Goal: Task Accomplishment & Management: Manage account settings

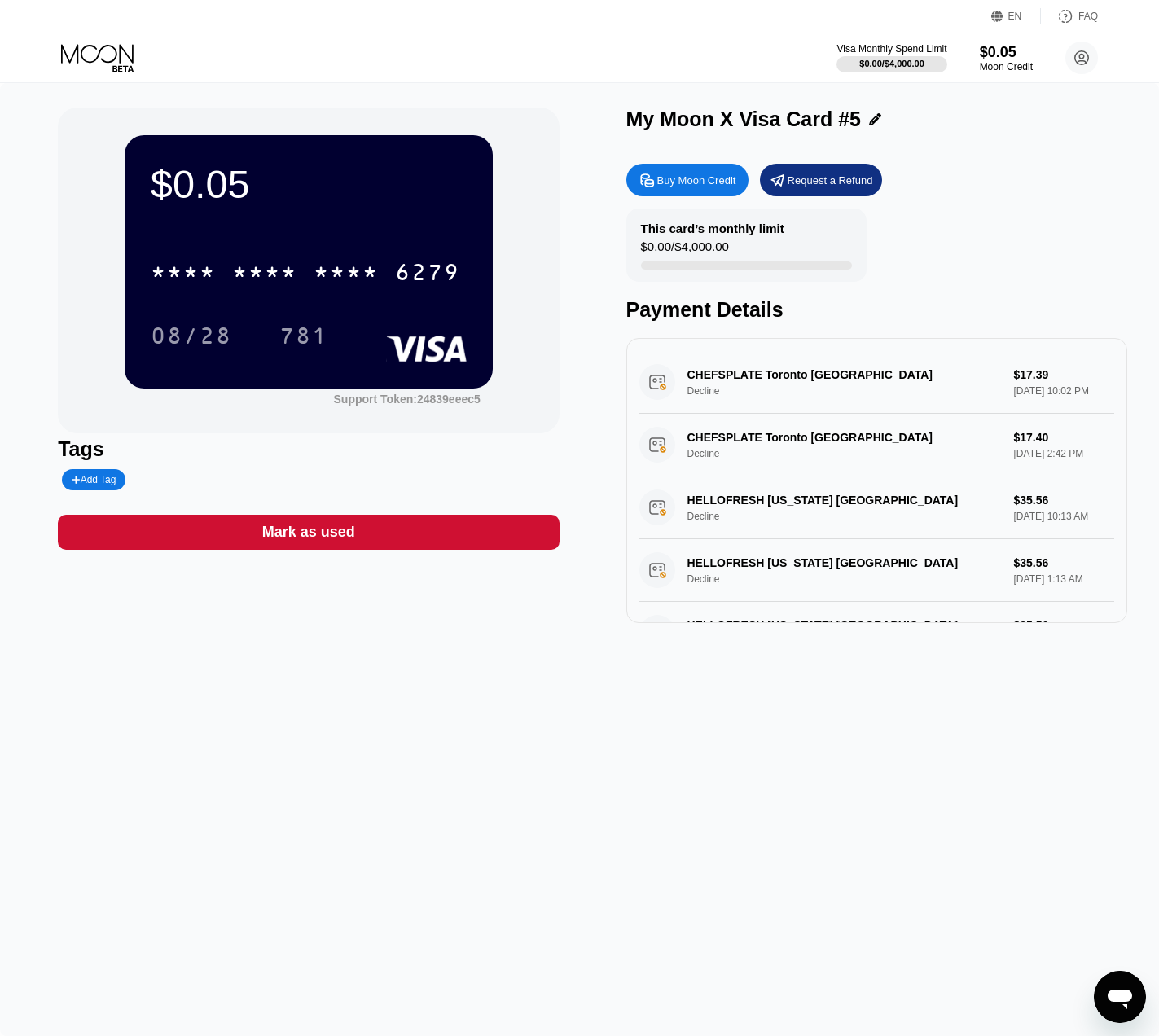
click at [592, 424] on div "$0.05 * * * * * * * * * * * * 6279 08/28 781 Support Token: 24839eeec5 Tags Add…" at bounding box center [580, 365] width 1044 height 515
click at [116, 59] on icon at bounding box center [99, 58] width 75 height 29
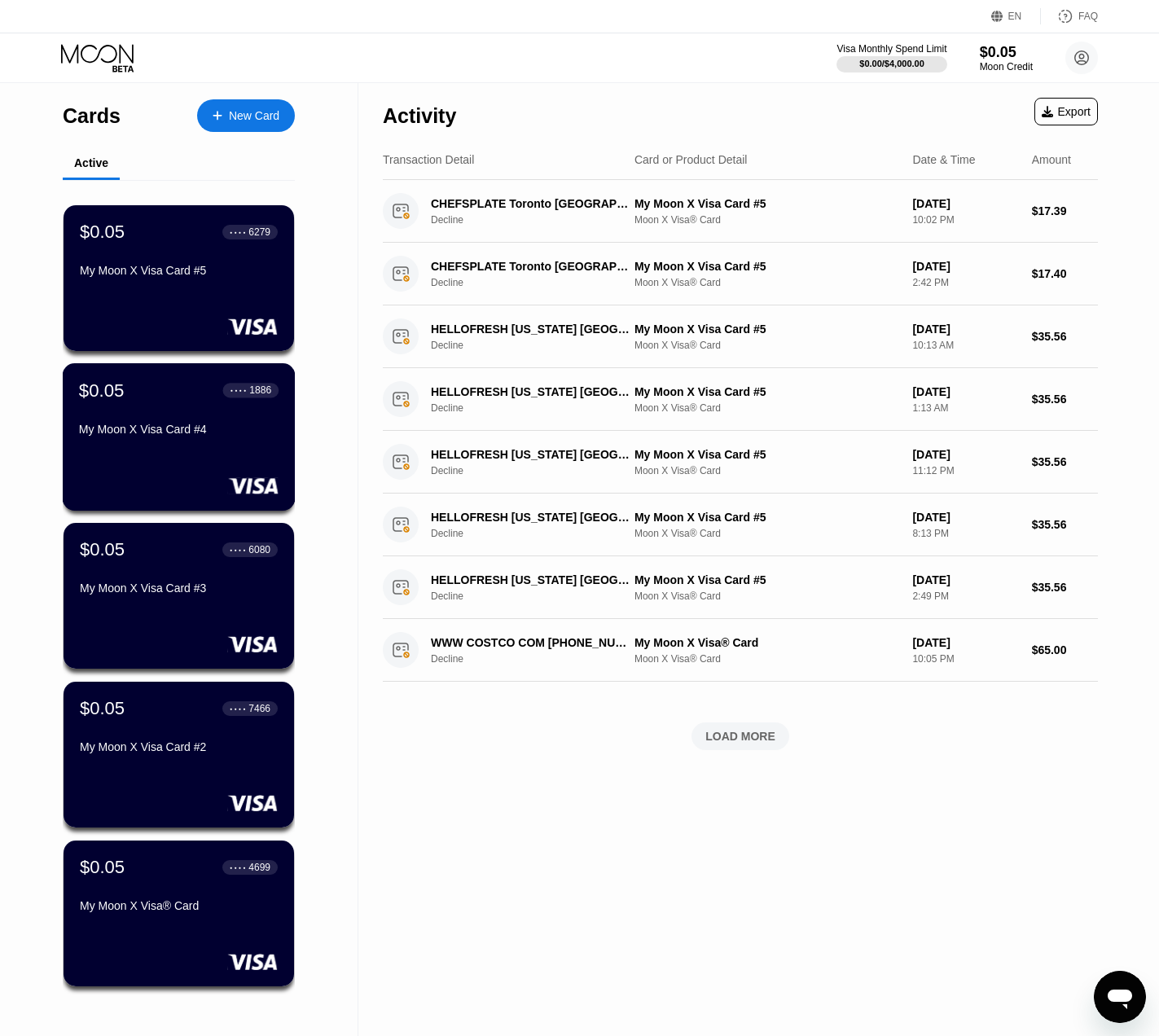
click at [162, 418] on div "$0.05 ● ● ● ● 1886 My Moon X Visa Card #4" at bounding box center [178, 411] width 199 height 62
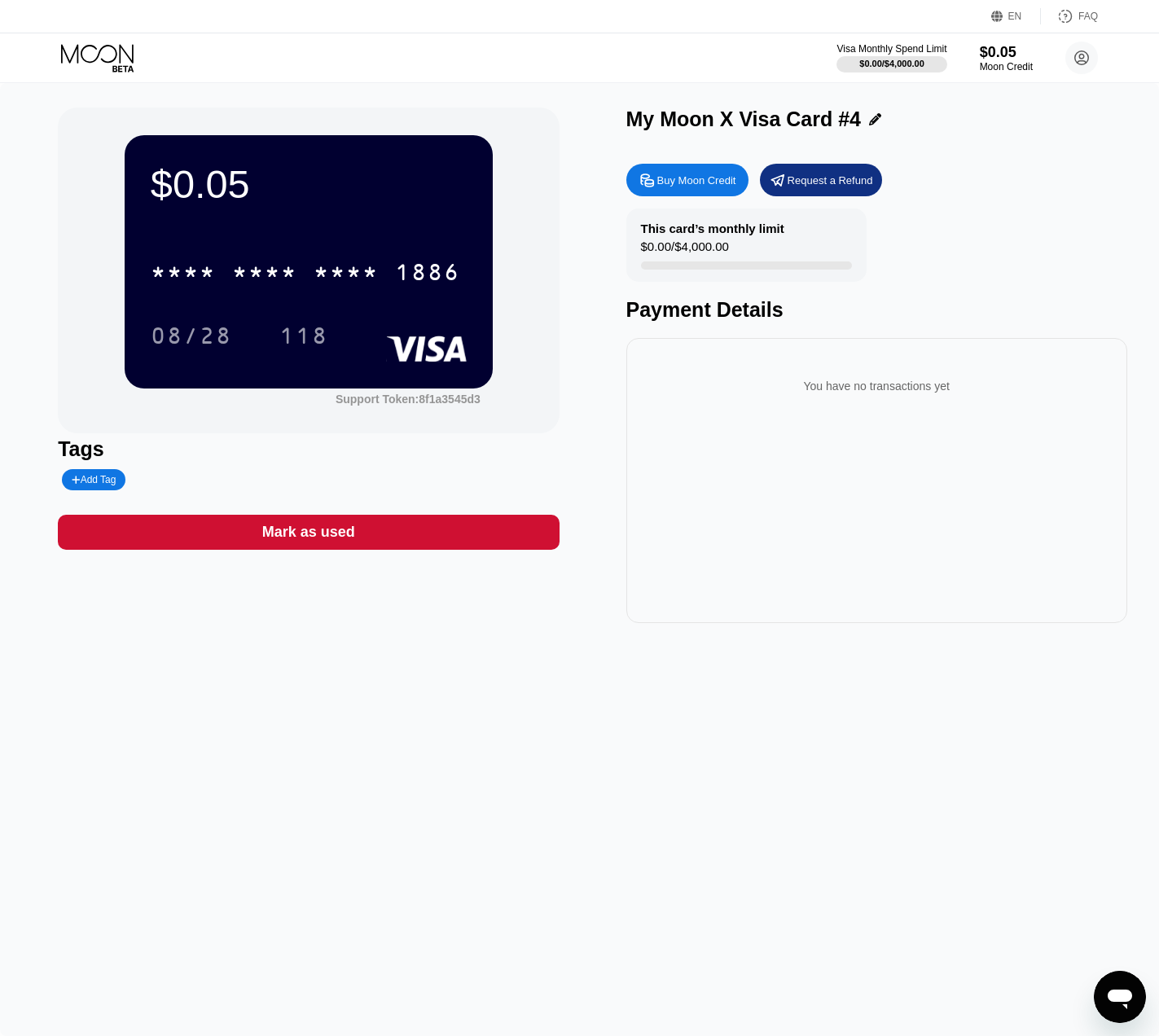
drag, startPoint x: 106, startPoint y: 48, endPoint x: 144, endPoint y: 70, distance: 43.9
click at [107, 48] on icon at bounding box center [99, 58] width 75 height 29
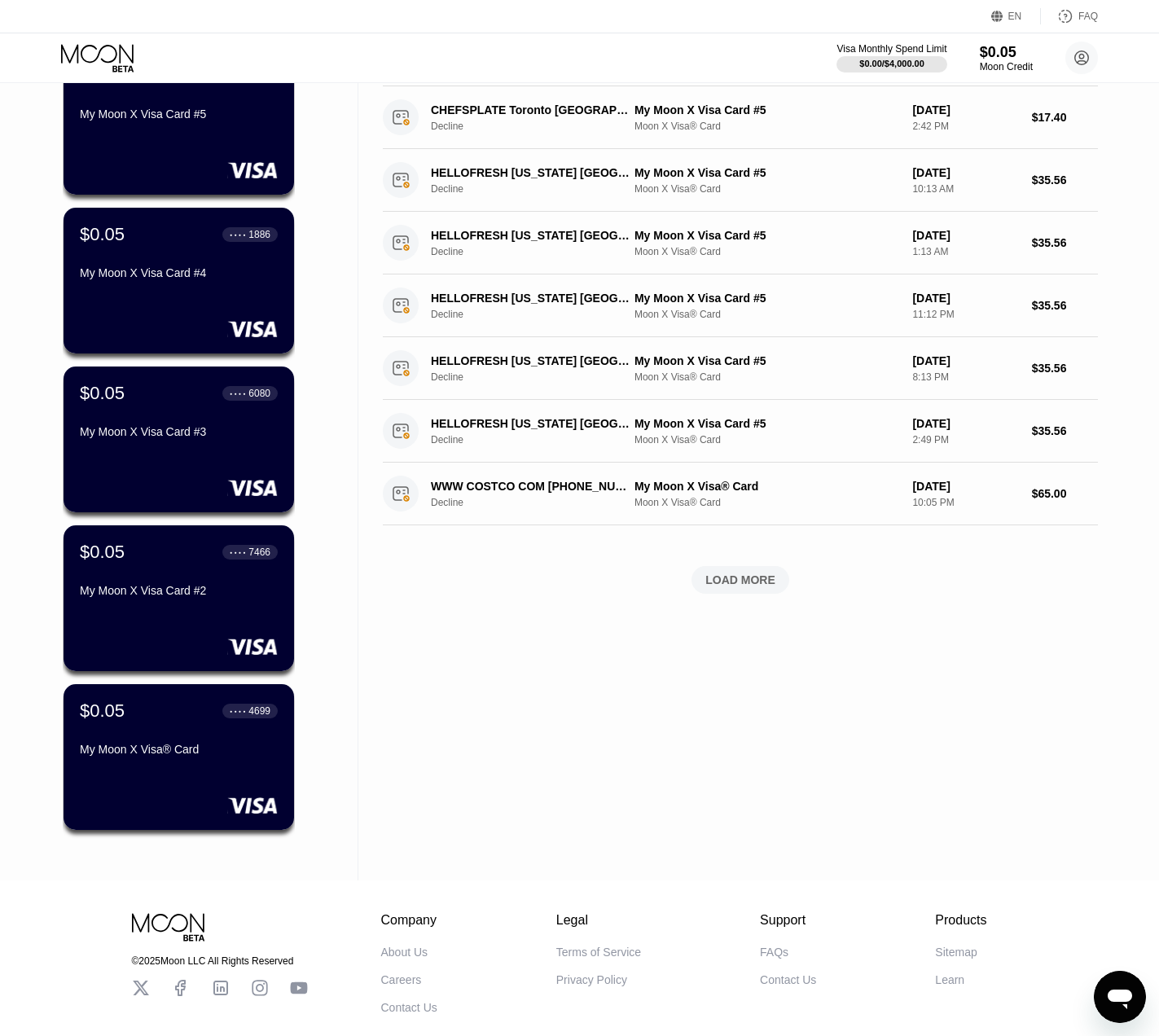
scroll to position [163, 0]
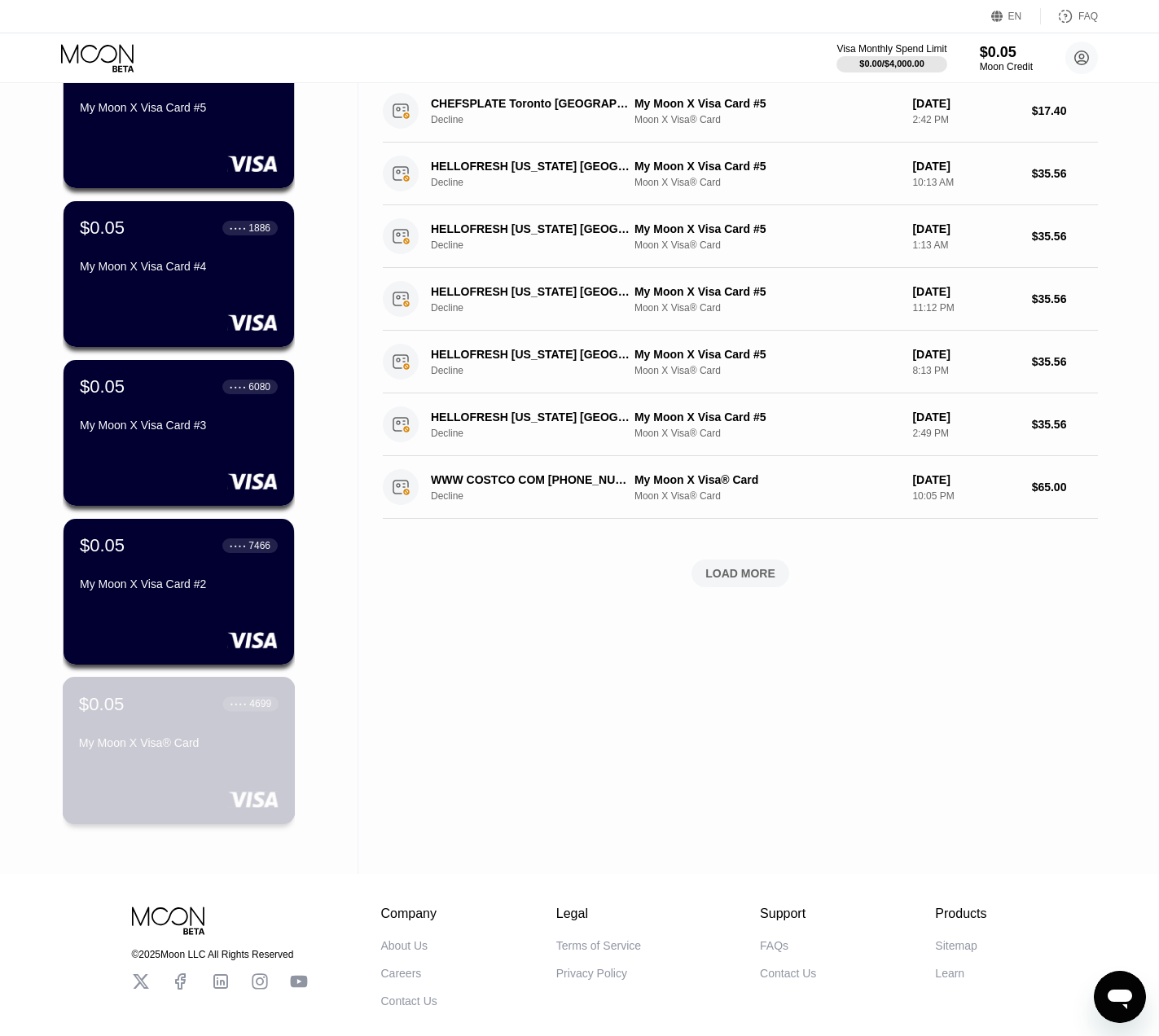
click at [153, 777] on div "$0.05 ● ● ● ● 4699 My Moon X Visa® Card" at bounding box center [178, 750] width 233 height 147
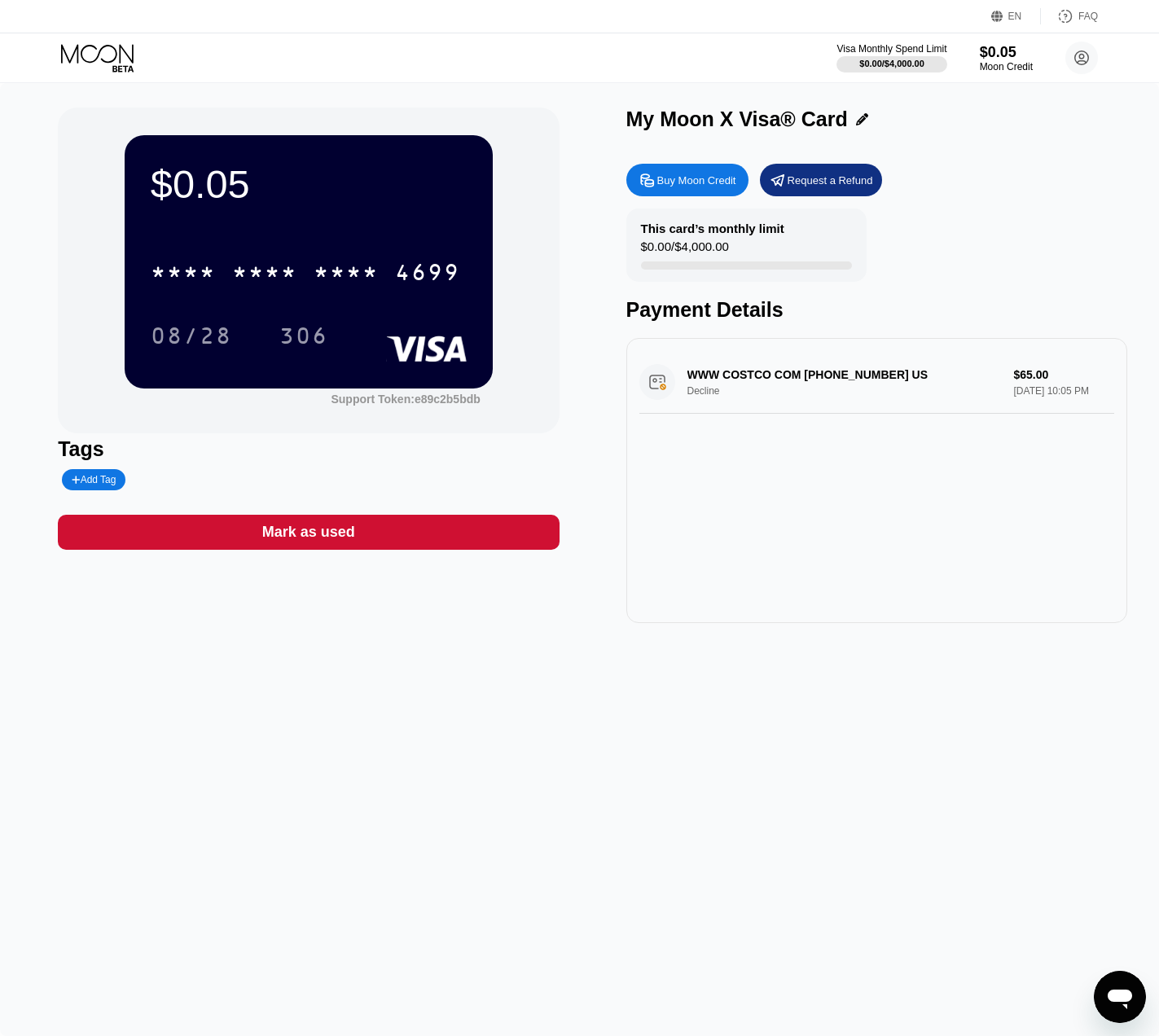
click at [954, 565] on div "WWW COSTCO COM [PHONE_NUMBER] US Decline $65.00 [DATE] 10:05 PM" at bounding box center [877, 480] width 501 height 285
click at [102, 54] on icon at bounding box center [99, 58] width 75 height 29
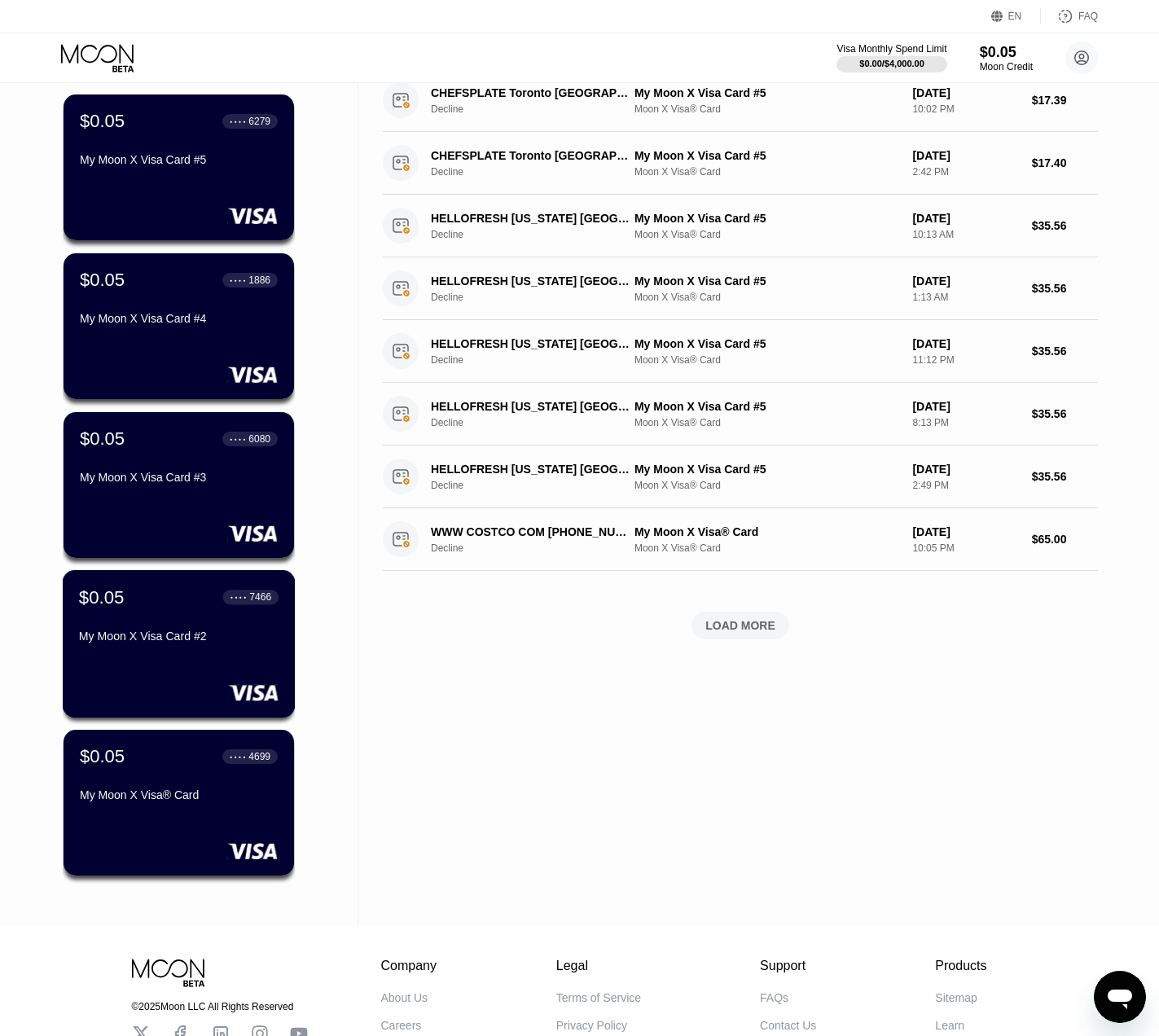
scroll to position [81, 0]
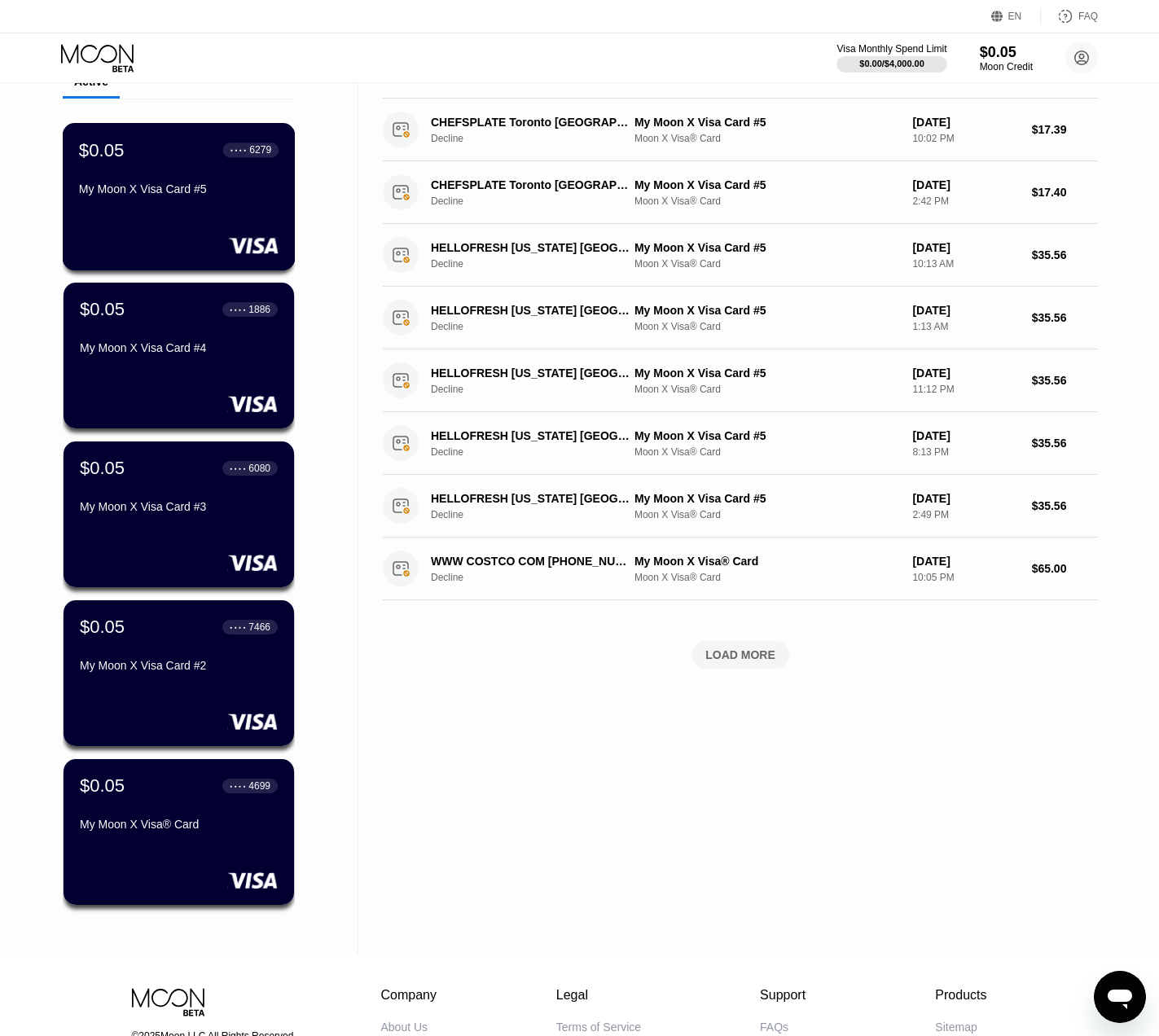
click at [245, 187] on div "My Moon X Visa Card #5" at bounding box center [178, 189] width 199 height 13
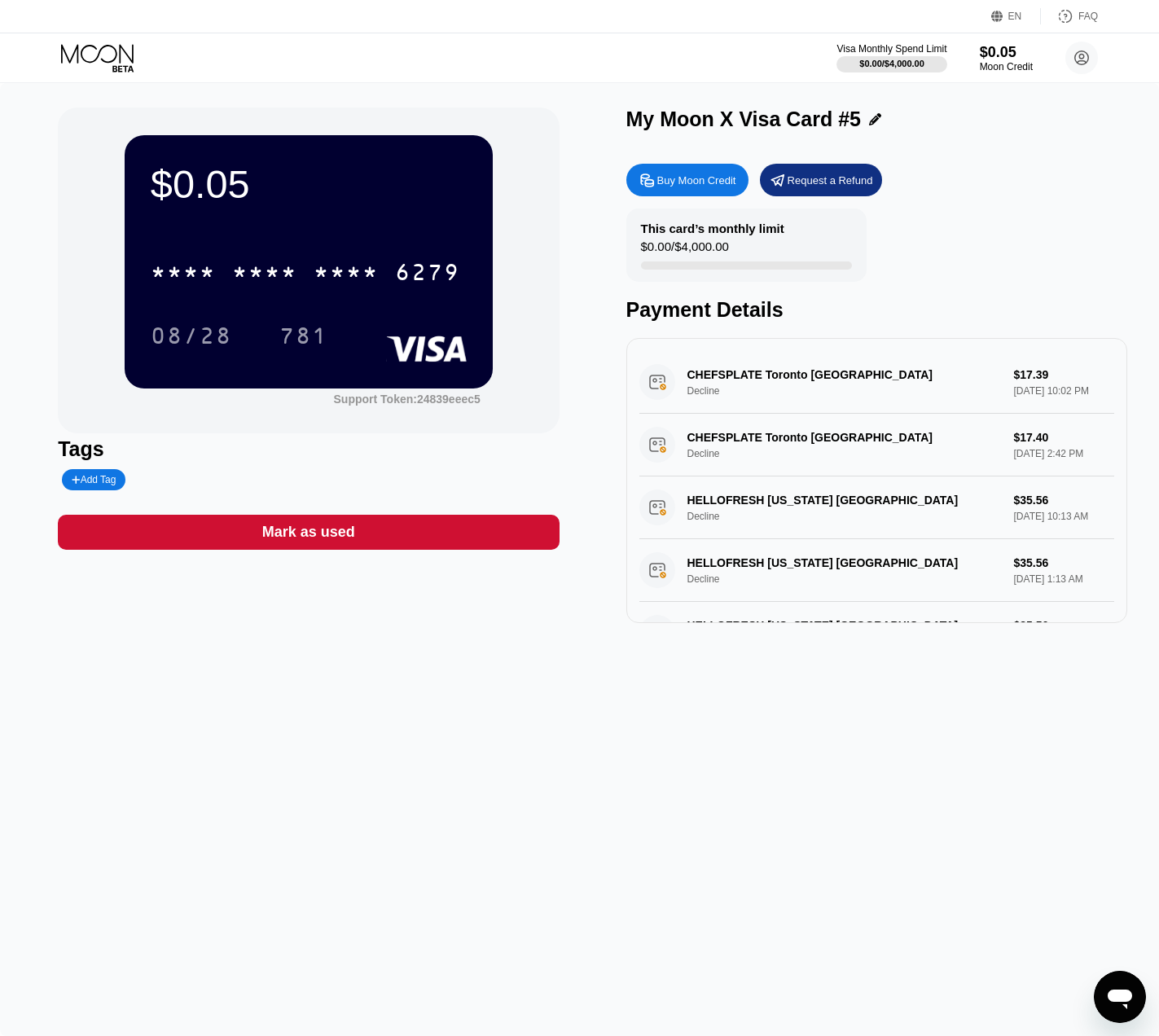
click at [445, 464] on div "Tags Add Tag" at bounding box center [308, 463] width 501 height 53
click at [1007, 244] on div "This card’s monthly limit $0.00 / $4,000.00 Payment Details" at bounding box center [877, 265] width 501 height 113
click at [114, 62] on icon at bounding box center [99, 58] width 75 height 29
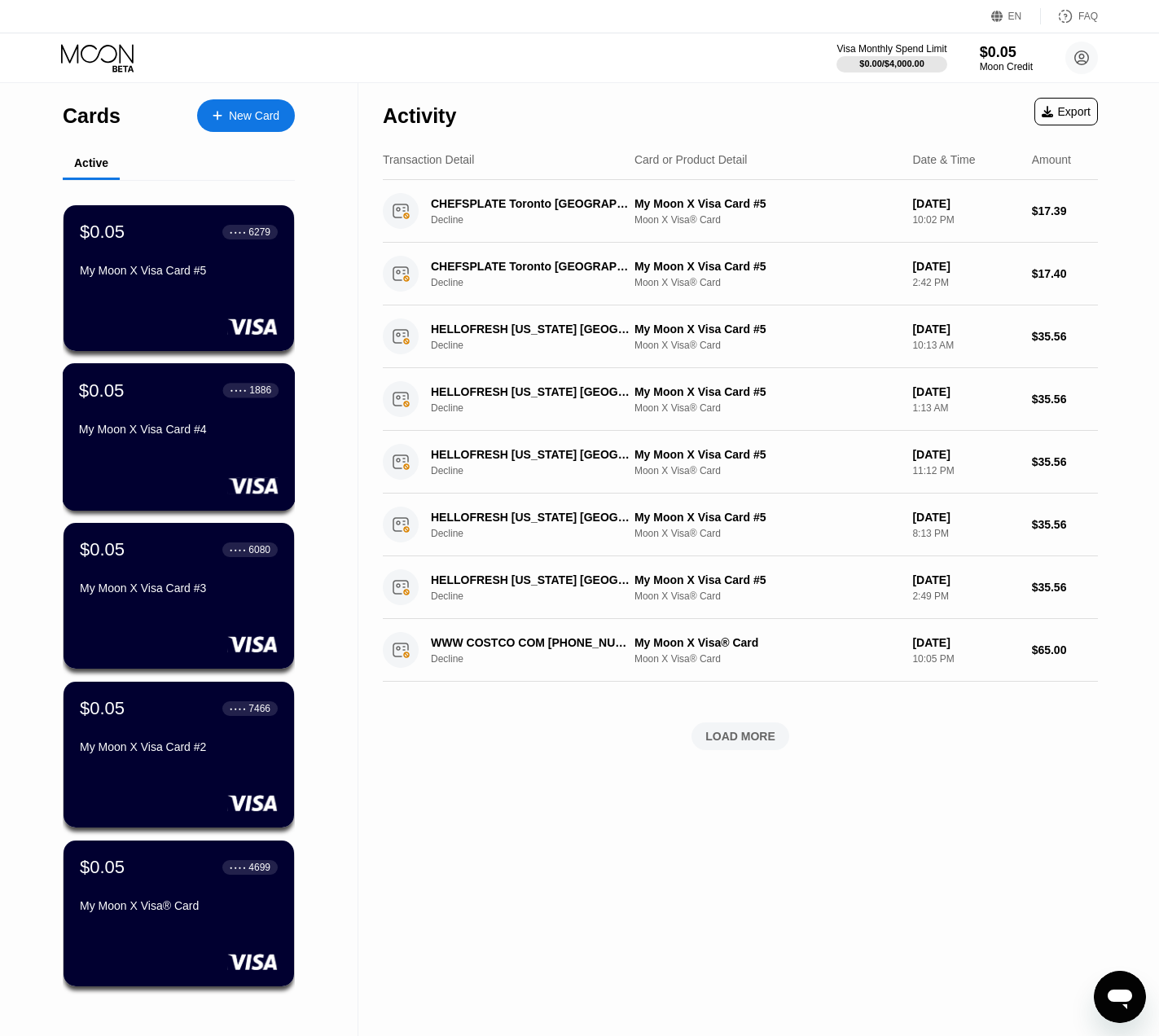
click at [204, 424] on div "$0.05 ● ● ● ● 1886 My Moon X Visa Card #4" at bounding box center [178, 411] width 199 height 62
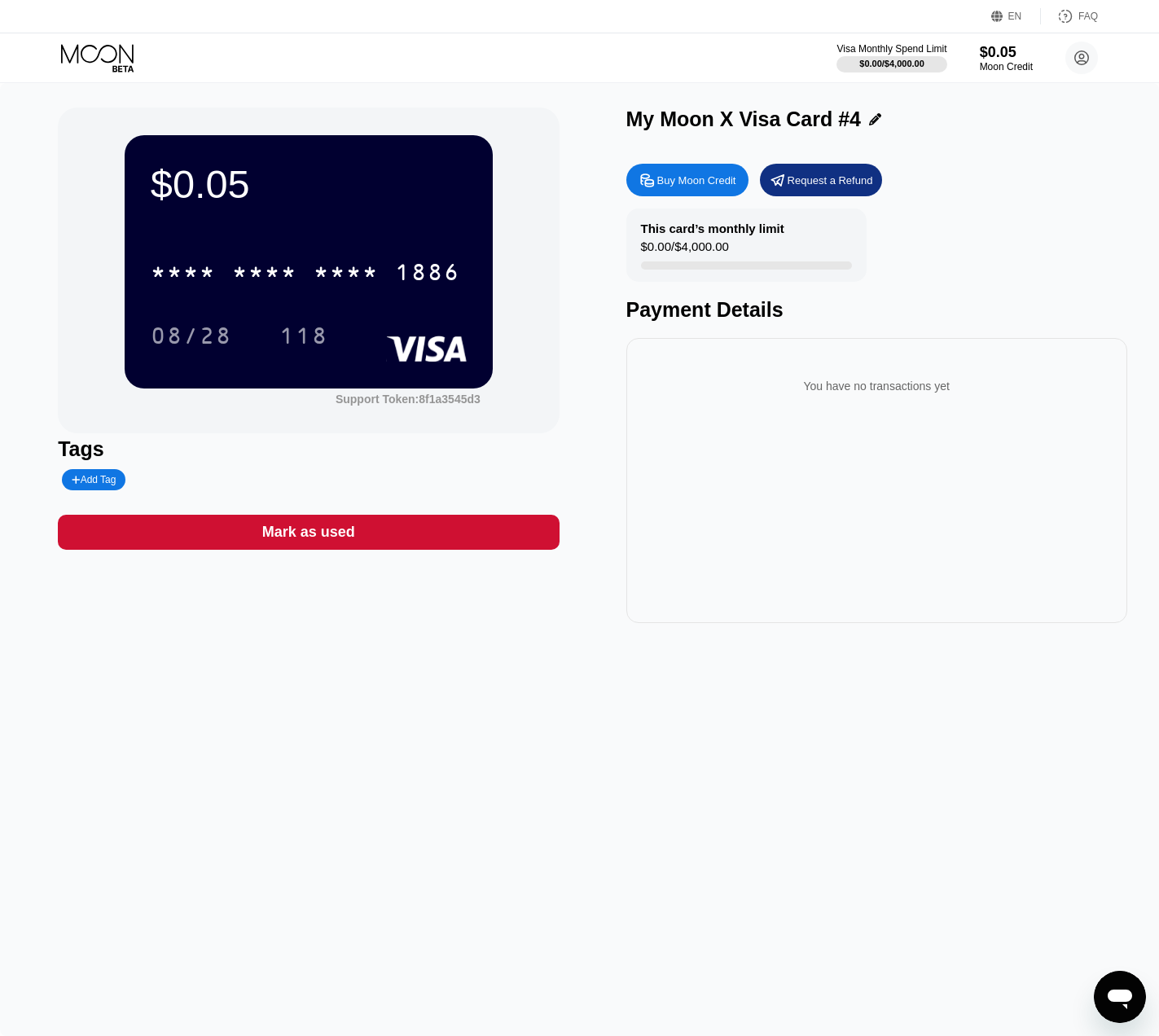
click at [891, 492] on div "You have no transactions yet" at bounding box center [877, 480] width 501 height 285
click at [903, 386] on div "You have no transactions yet" at bounding box center [877, 385] width 475 height 46
click at [951, 303] on div "Payment Details" at bounding box center [877, 309] width 501 height 23
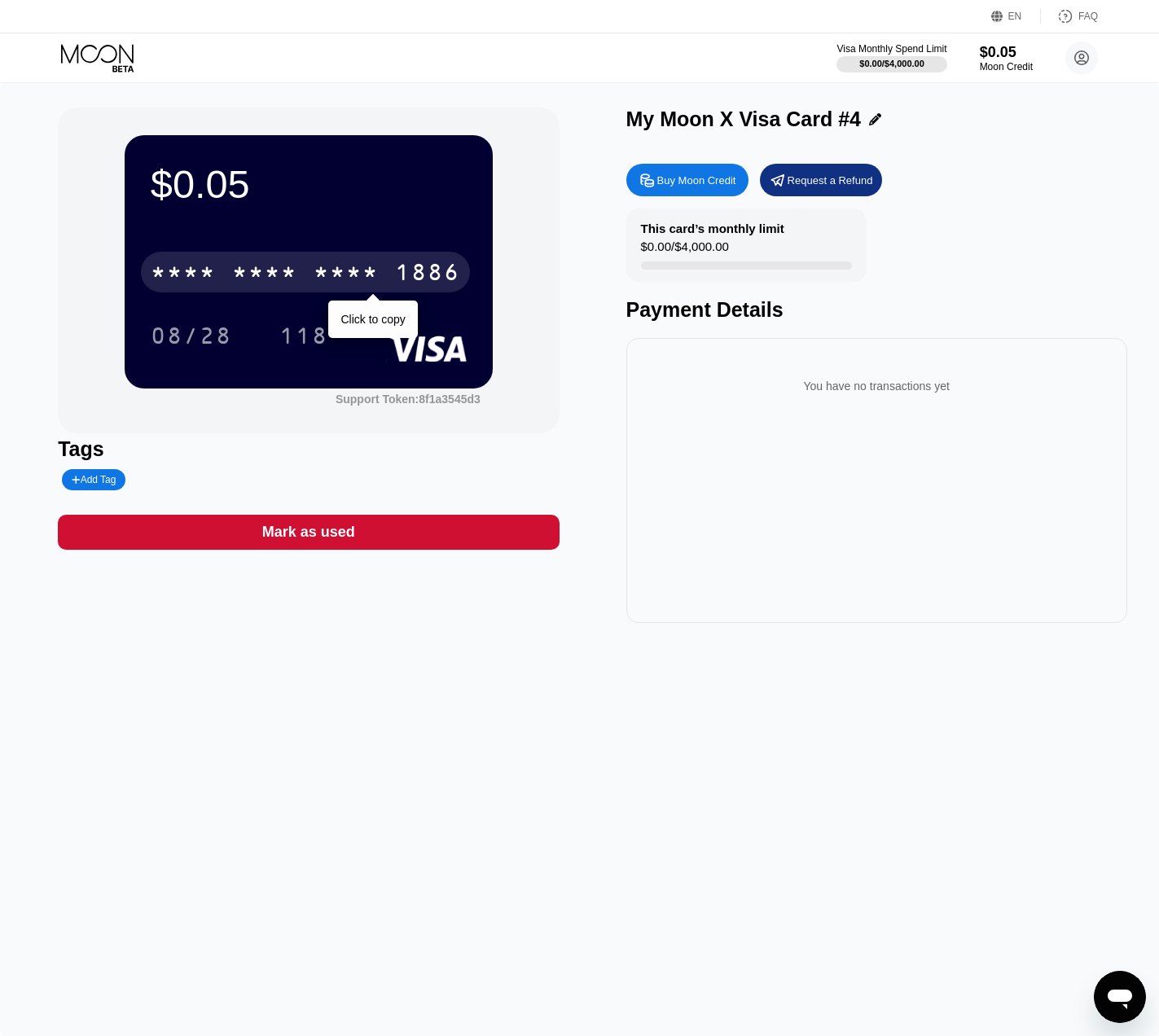
click at [302, 282] on div "* * * * * * * * * * * * 1886" at bounding box center [306, 272] width 329 height 41
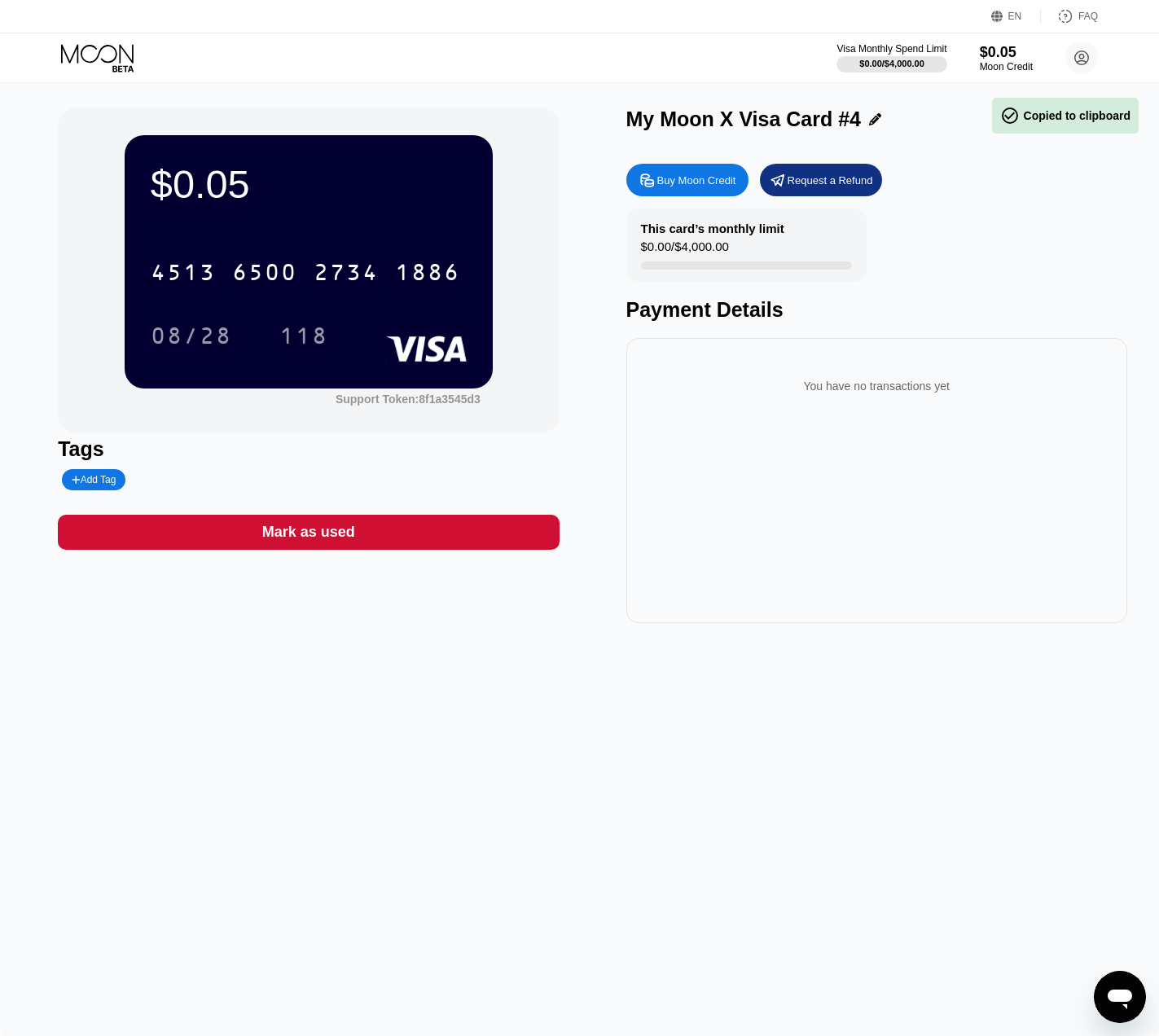
click at [1044, 257] on div "This card’s monthly limit $0.00 / $4,000.00 Payment Details" at bounding box center [877, 265] width 501 height 113
